Goal: Task Accomplishment & Management: Manage account settings

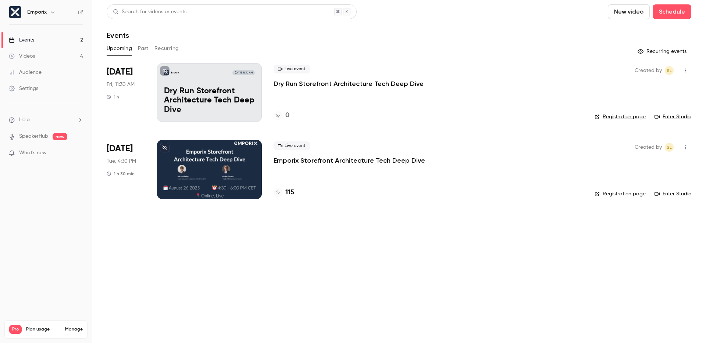
click at [40, 155] on span "What's new" at bounding box center [33, 153] width 28 height 8
click at [557, 29] on div at bounding box center [353, 171] width 706 height 343
click at [28, 89] on div "Settings" at bounding box center [23, 88] width 29 height 7
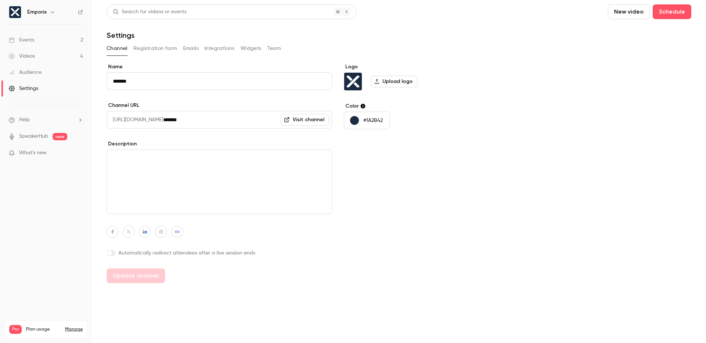
click at [282, 47] on div "Channel Registration form Emails Integrations Widgets Team" at bounding box center [399, 49] width 585 height 12
click at [276, 47] on button "Team" at bounding box center [274, 49] width 14 height 12
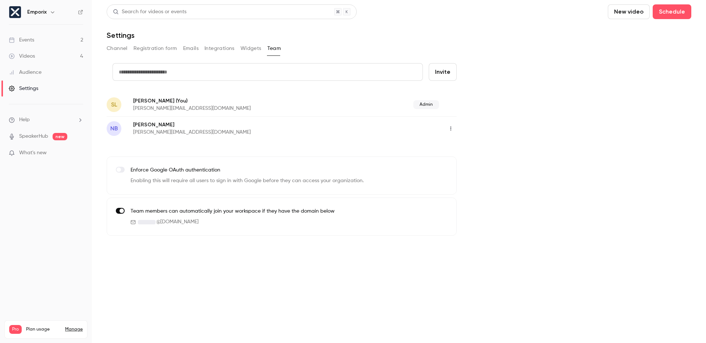
click at [35, 42] on link "Events 2" at bounding box center [46, 40] width 92 height 16
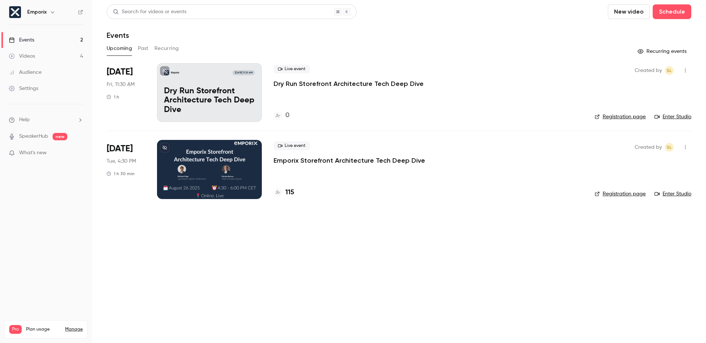
click at [322, 83] on p "Dry Run Storefront Architecture Tech Deep Dive" at bounding box center [349, 83] width 150 height 9
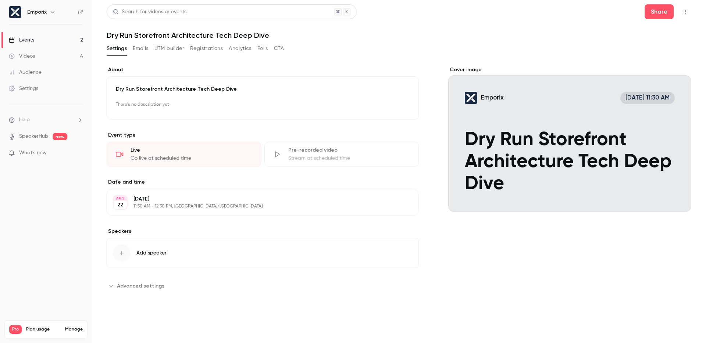
click at [228, 202] on p "[DATE]" at bounding box center [256, 199] width 246 height 7
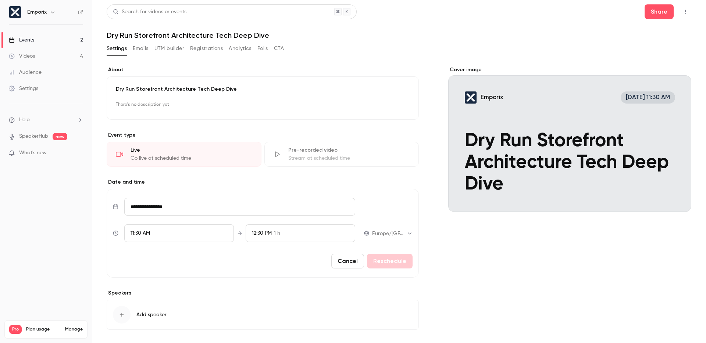
click at [148, 234] on span "11:30 AM" at bounding box center [140, 233] width 19 height 5
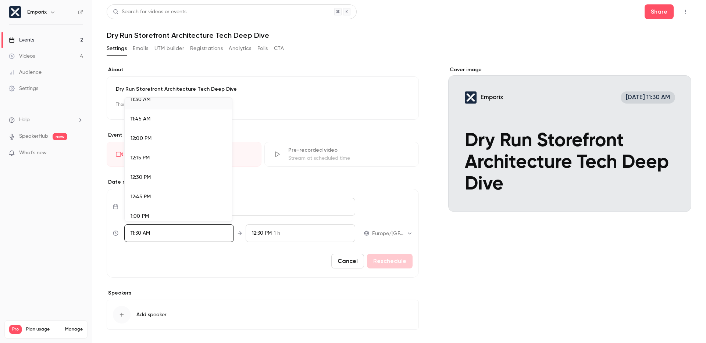
scroll to position [916, 0]
click at [152, 204] on div "1:00 PM" at bounding box center [179, 205] width 96 height 8
click at [266, 262] on div at bounding box center [353, 171] width 706 height 343
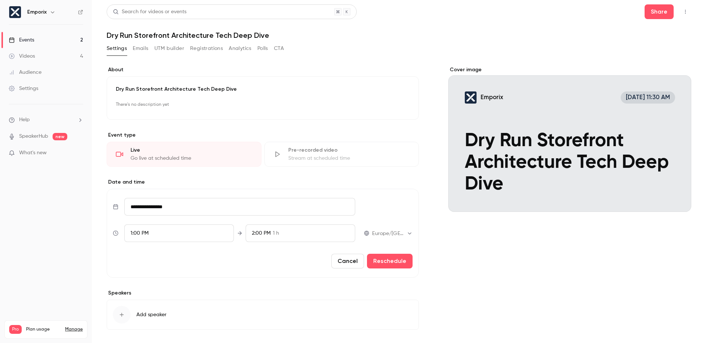
scroll to position [845, 0]
click at [392, 264] on button "Reschedule" at bounding box center [390, 261] width 46 height 15
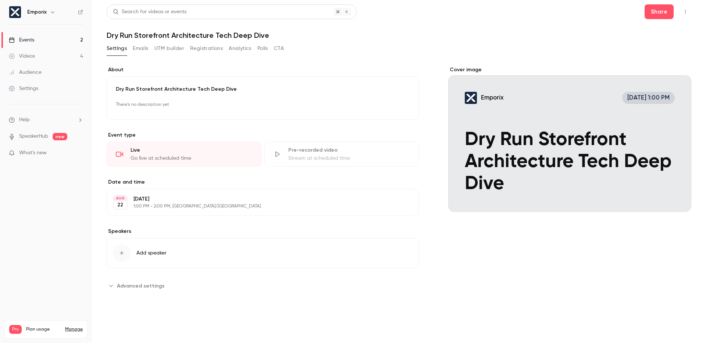
click at [41, 43] on link "Events 2" at bounding box center [46, 40] width 92 height 16
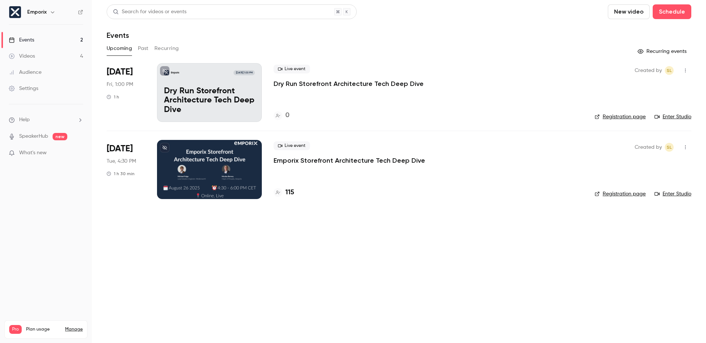
click at [464, 19] on header "Search for videos or events New video Schedule Events" at bounding box center [399, 21] width 585 height 35
